Goal: Information Seeking & Learning: Learn about a topic

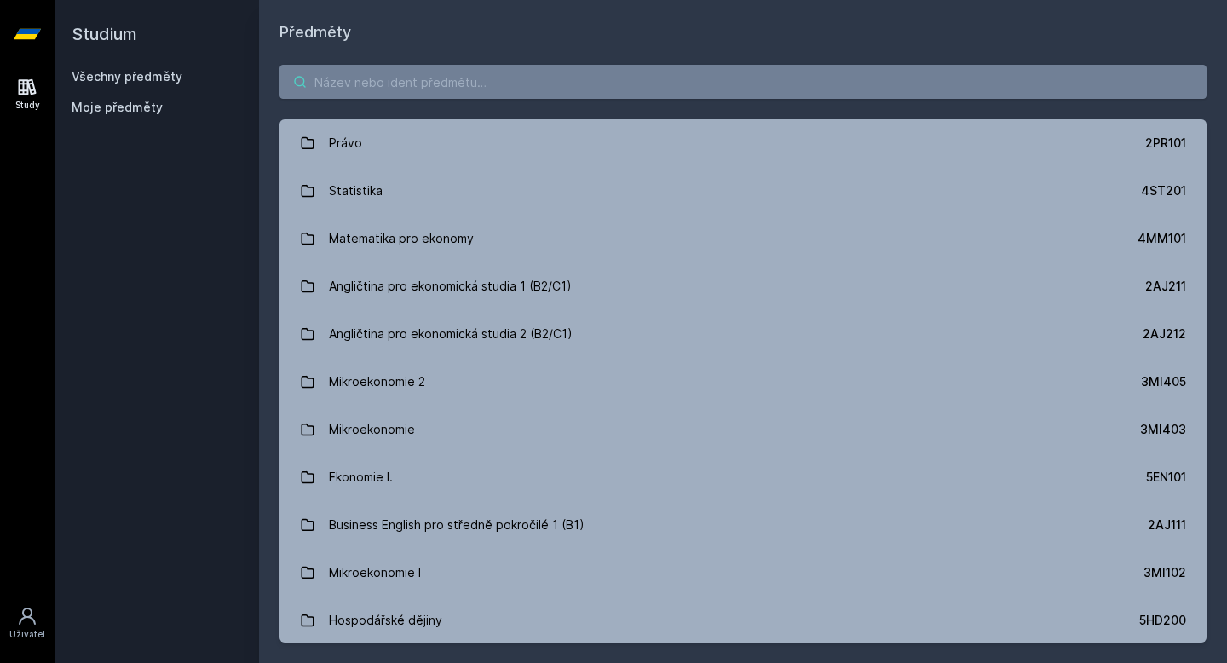
click at [539, 87] on input "search" at bounding box center [742, 82] width 927 height 34
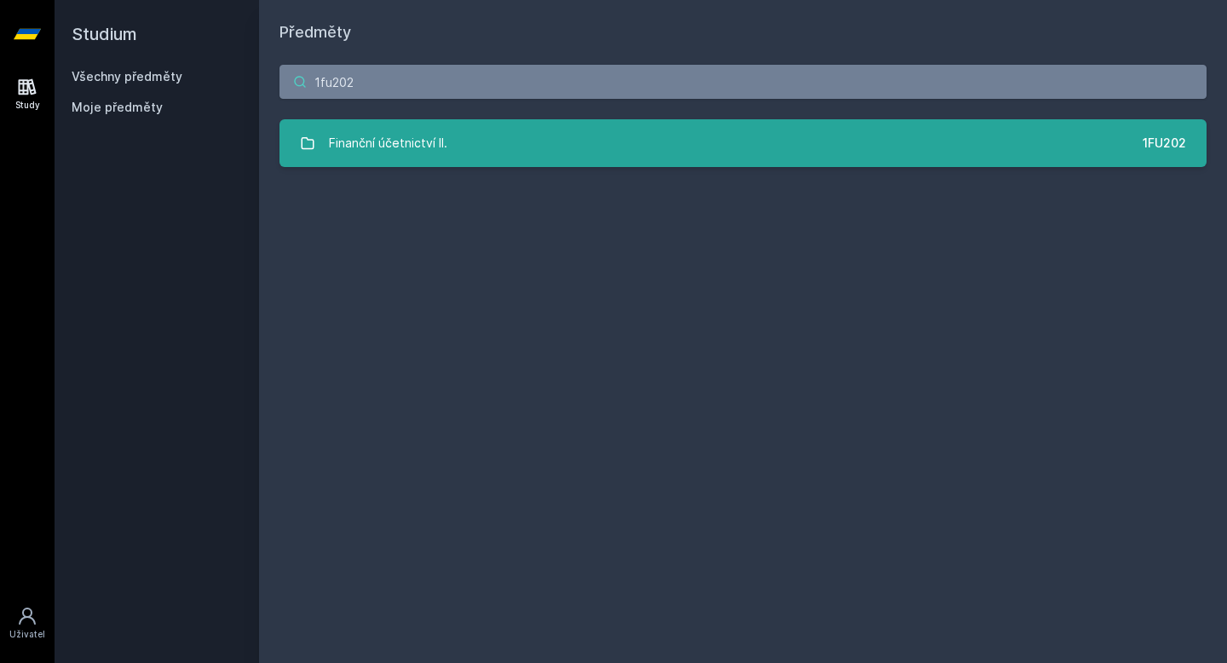
type input "1fu202"
click at [486, 135] on link "Finanční účetnictví II. 1FU202" at bounding box center [742, 143] width 927 height 48
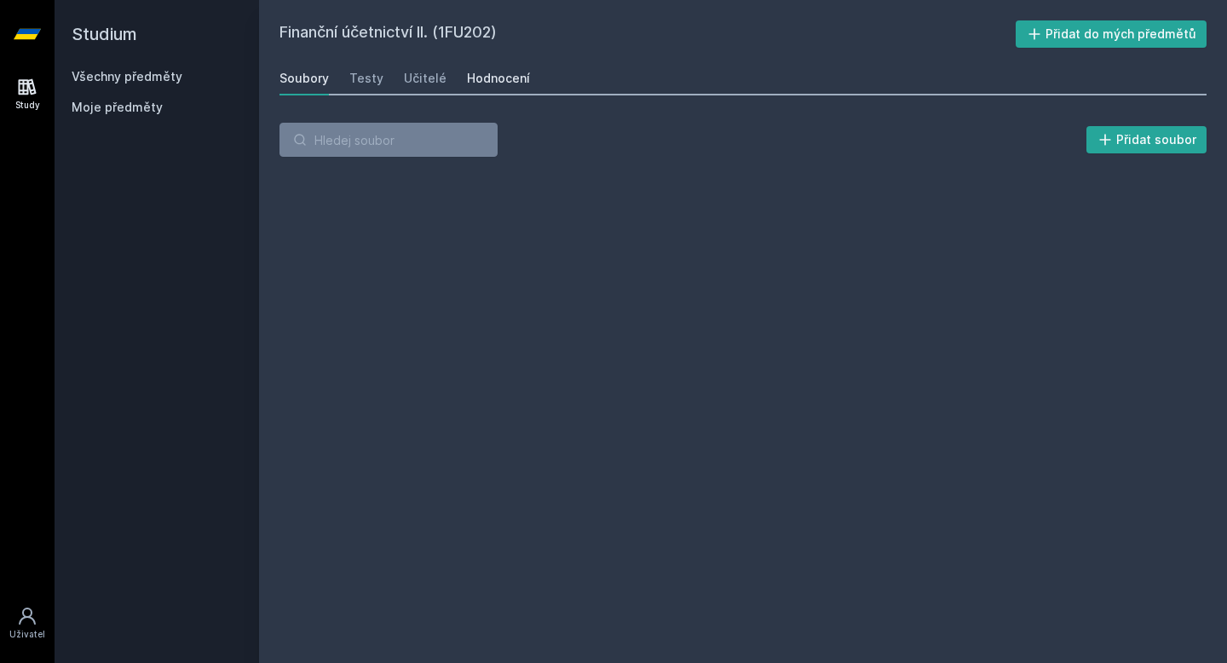
click at [502, 83] on div "Hodnocení" at bounding box center [498, 78] width 63 height 17
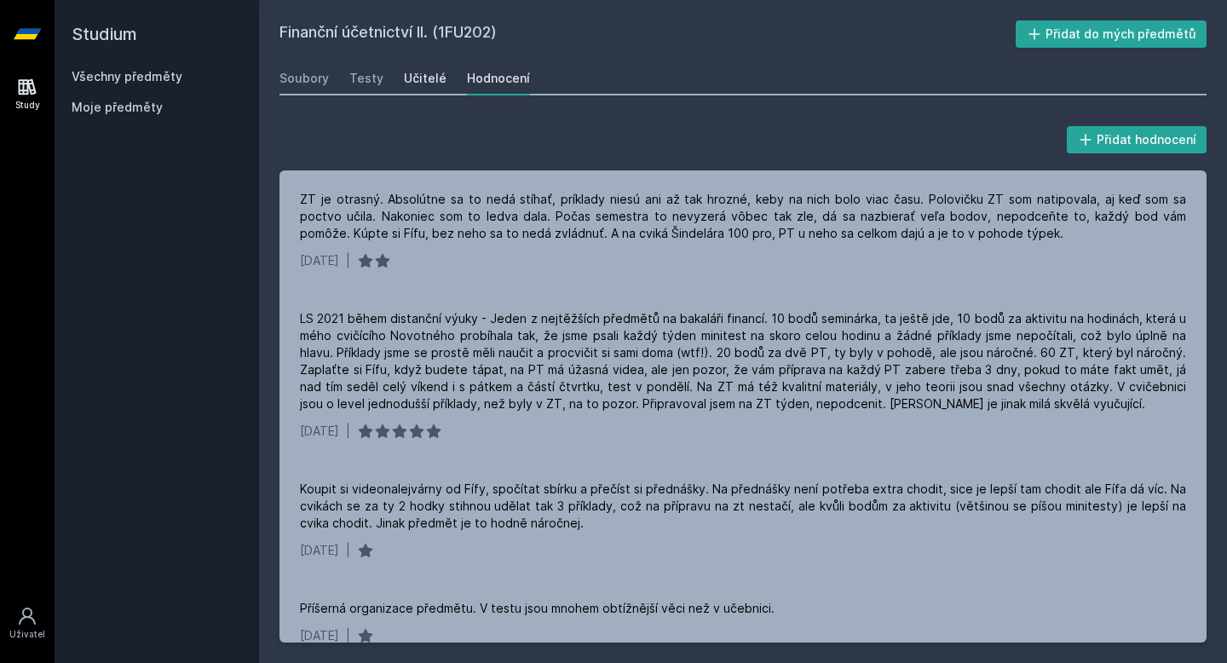
click at [423, 80] on div "Učitelé" at bounding box center [425, 78] width 43 height 17
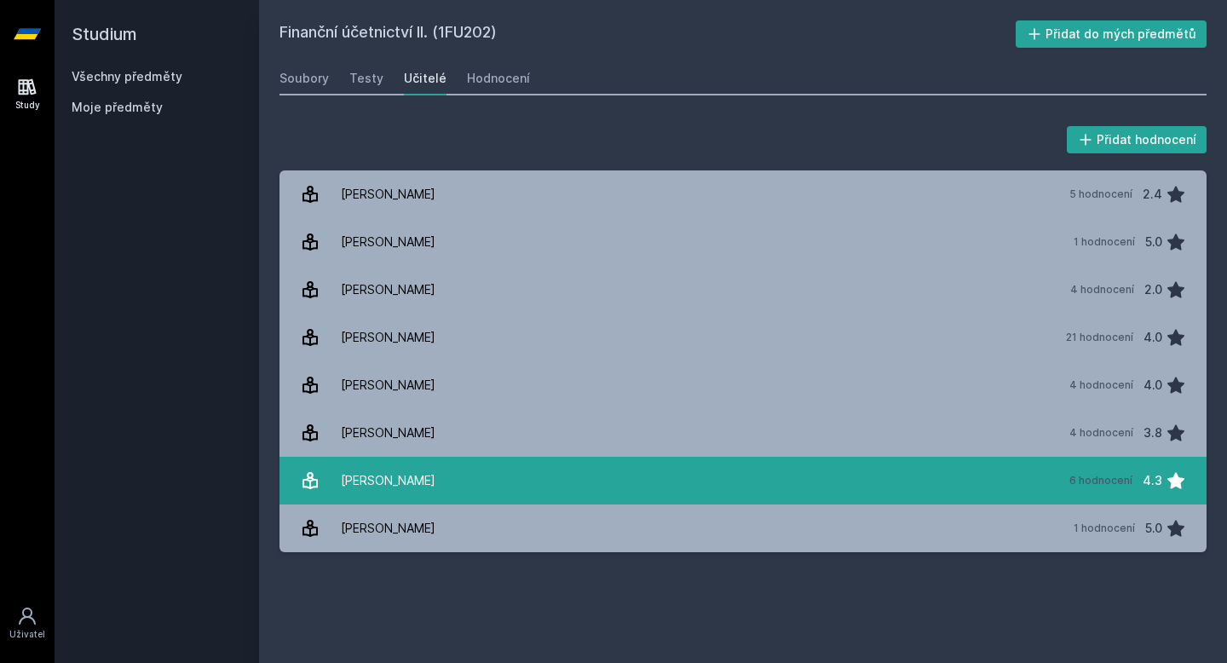
click at [434, 468] on link "[PERSON_NAME] 6 hodnocení 4.3" at bounding box center [742, 481] width 927 height 48
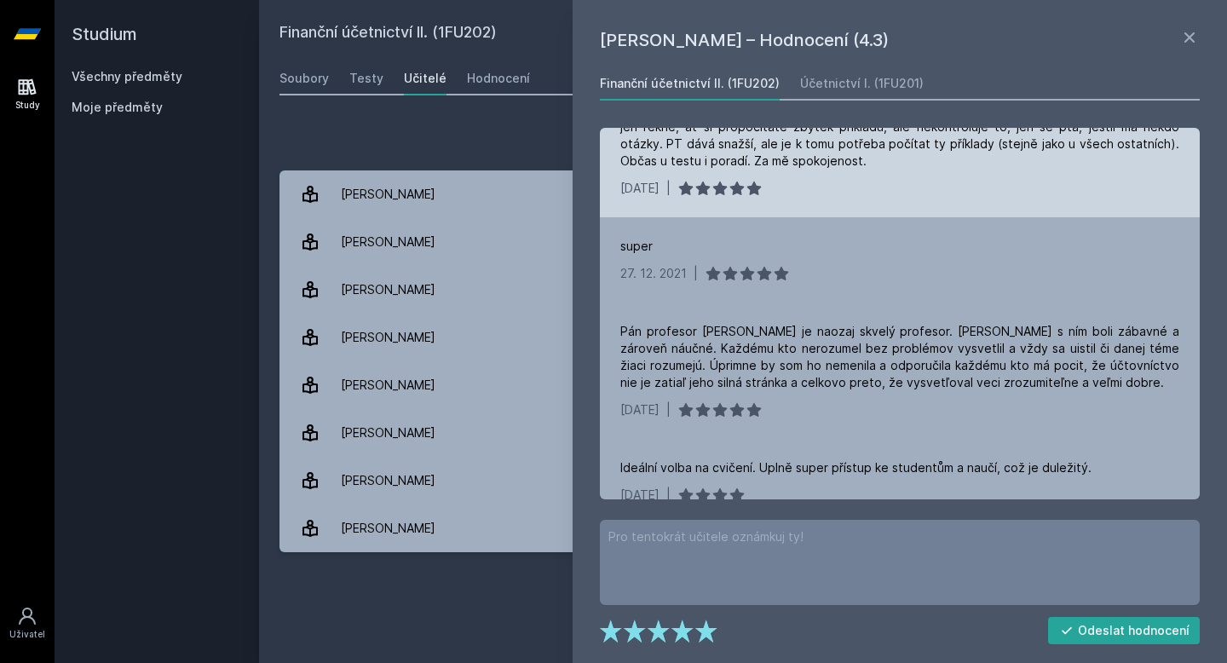
scroll to position [378, 0]
